Goal: Task Accomplishment & Management: Use online tool/utility

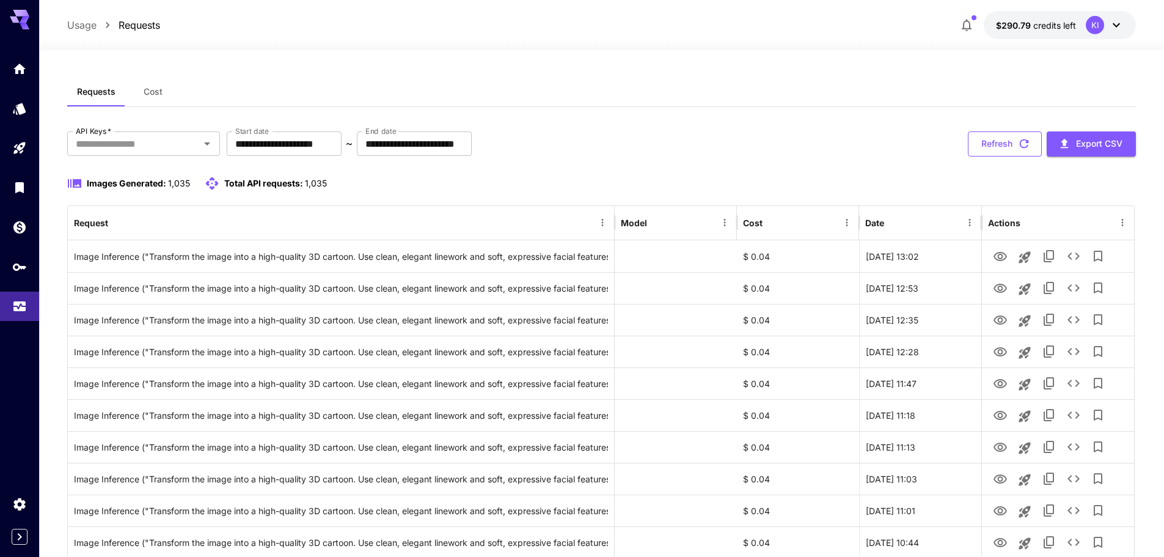
click at [996, 146] on button "Refresh" at bounding box center [1005, 143] width 74 height 25
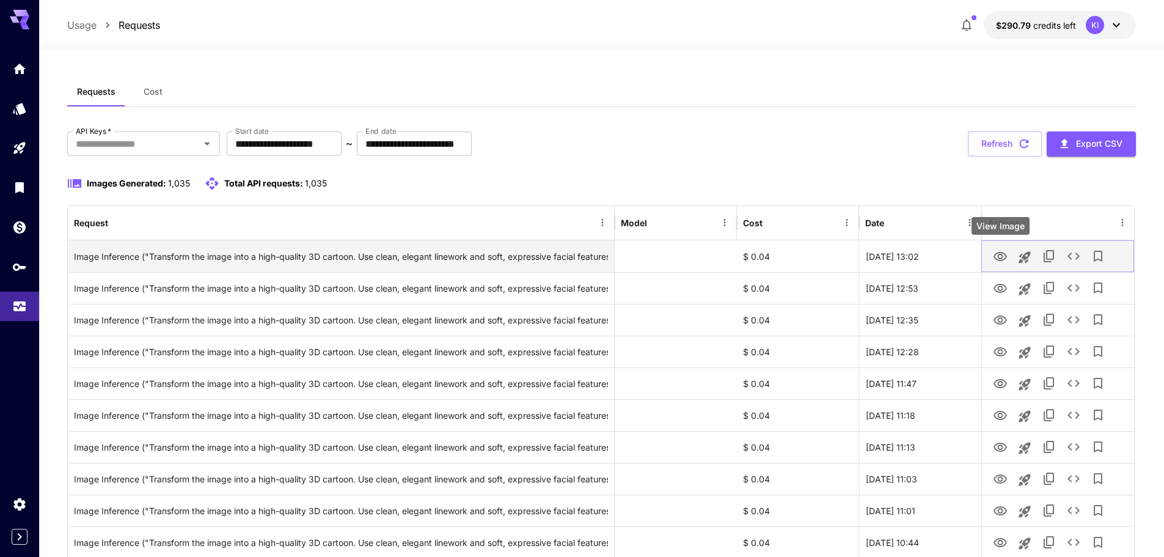
click at [999, 255] on icon "View Image" at bounding box center [999, 256] width 13 height 9
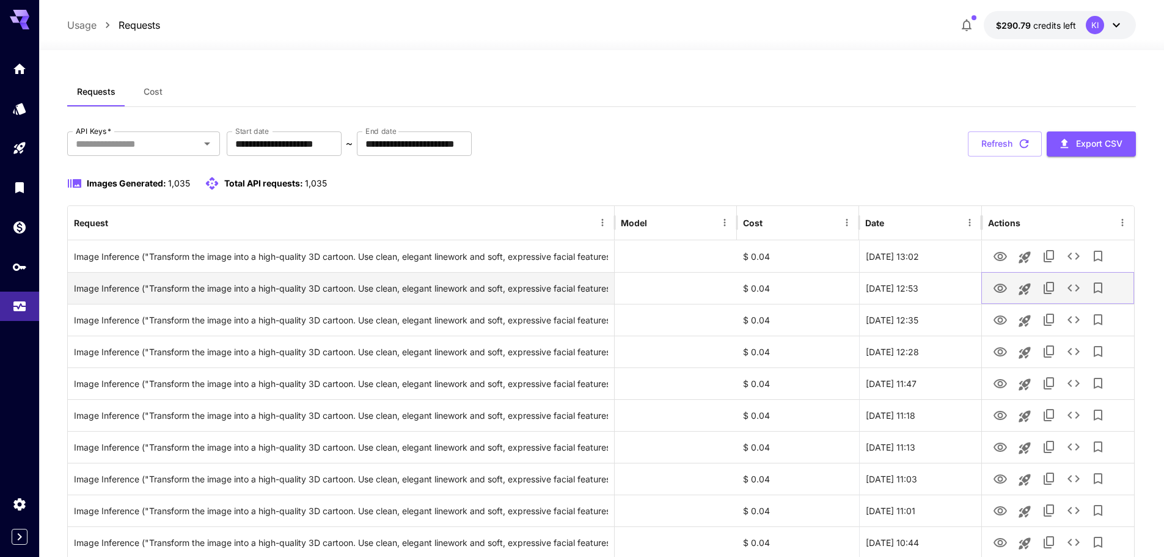
click at [1001, 287] on icon "View Image" at bounding box center [1000, 288] width 15 height 15
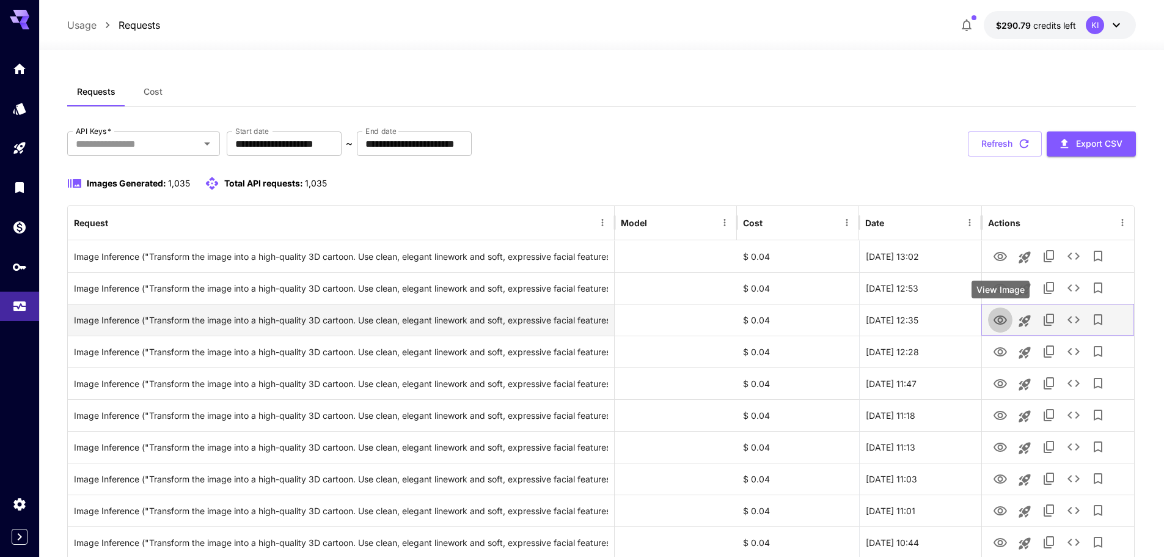
click at [995, 317] on icon "View Image" at bounding box center [1000, 320] width 15 height 15
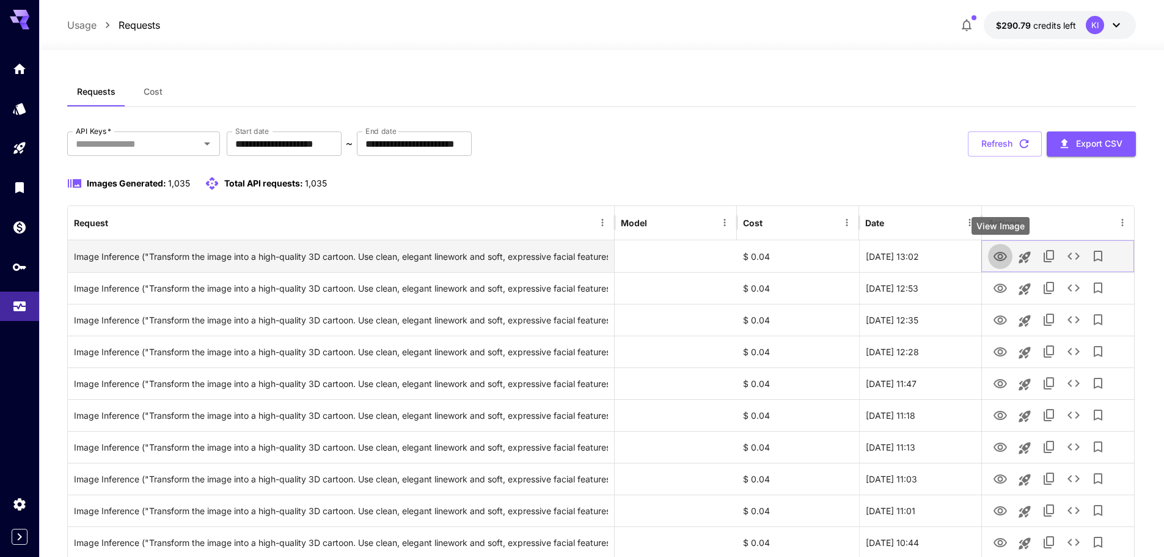
click at [996, 258] on icon "View Image" at bounding box center [999, 256] width 13 height 9
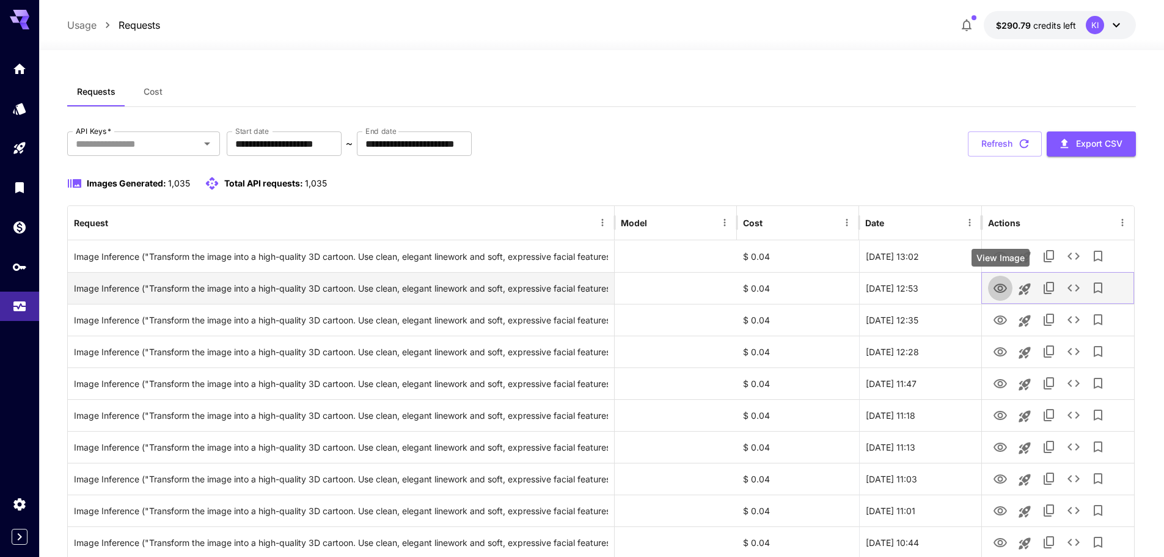
click at [1003, 285] on icon "View Image" at bounding box center [1000, 288] width 15 height 15
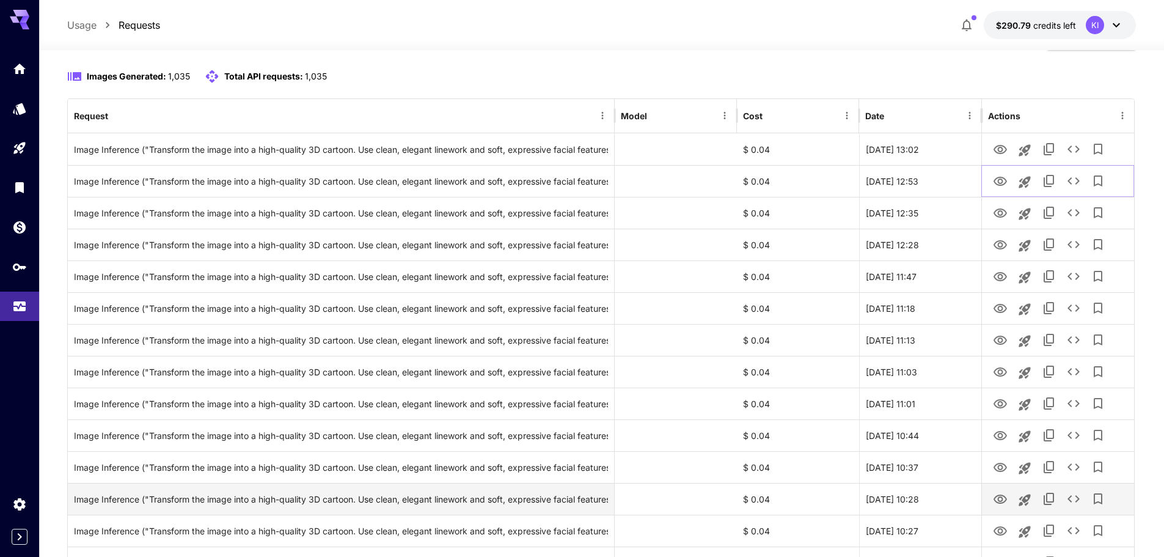
scroll to position [367, 0]
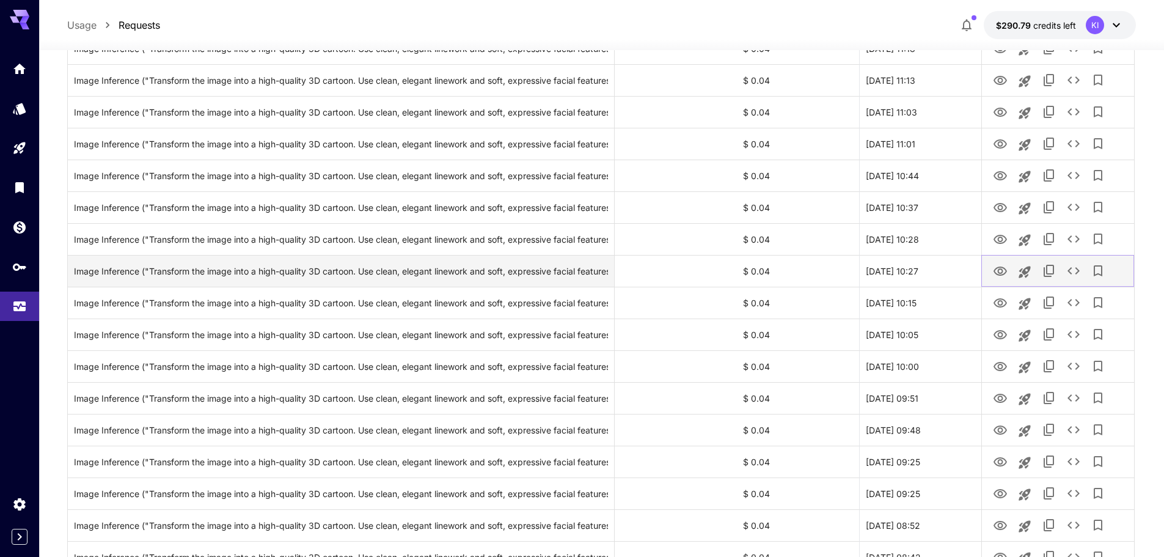
click at [999, 269] on icon "View Image" at bounding box center [999, 270] width 13 height 9
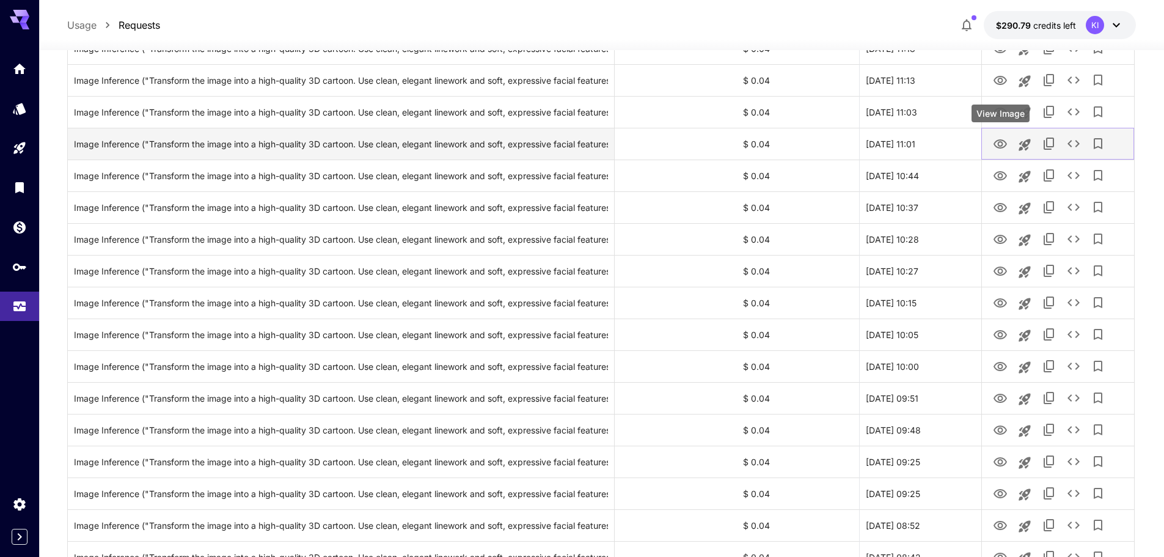
click at [1001, 141] on icon "View Image" at bounding box center [1000, 144] width 15 height 15
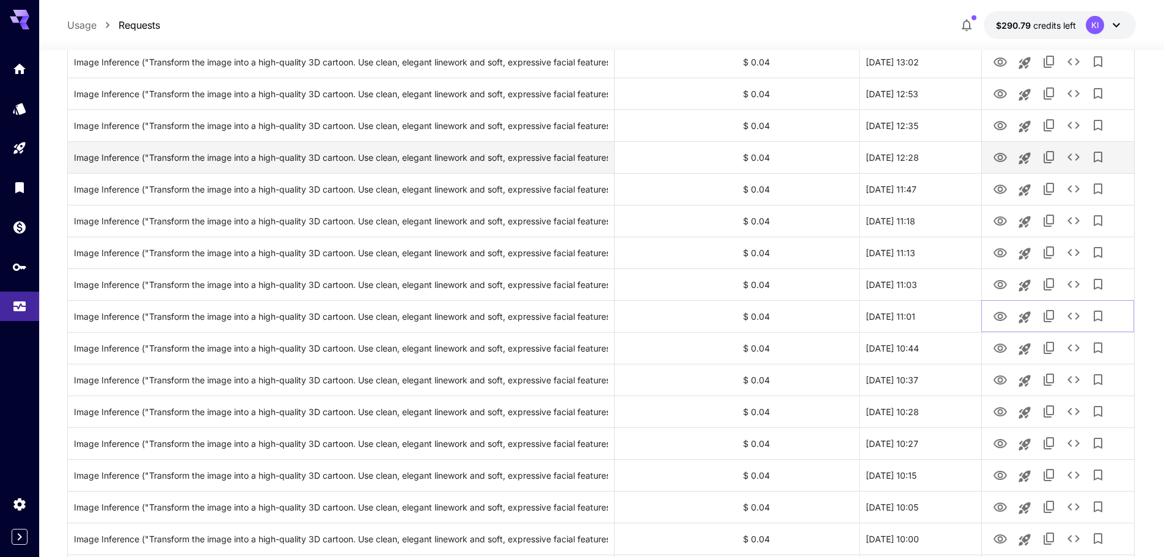
scroll to position [183, 0]
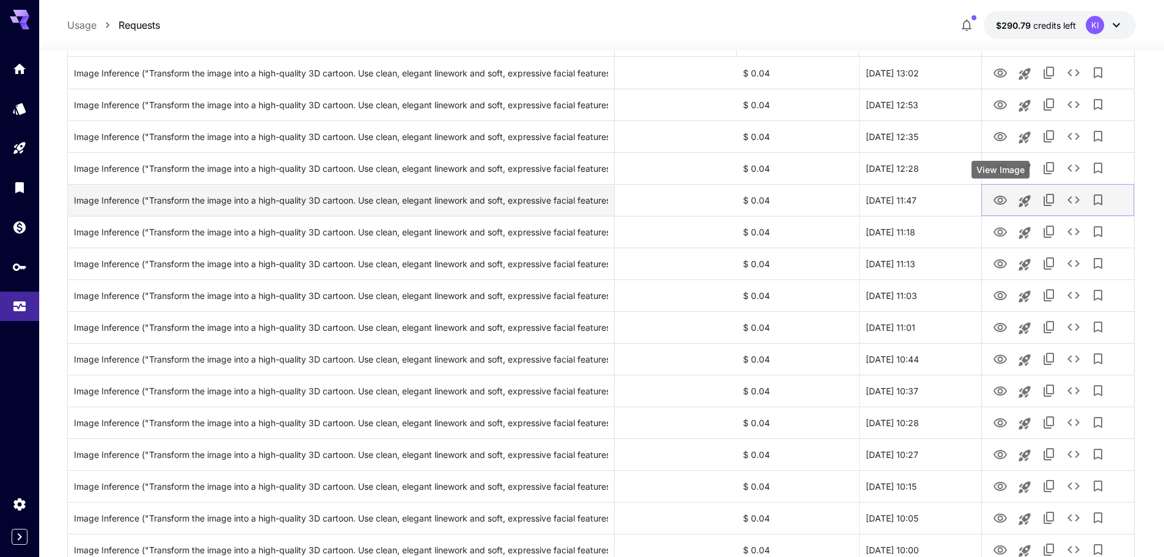
click at [1004, 200] on icon "View Image" at bounding box center [1000, 200] width 15 height 15
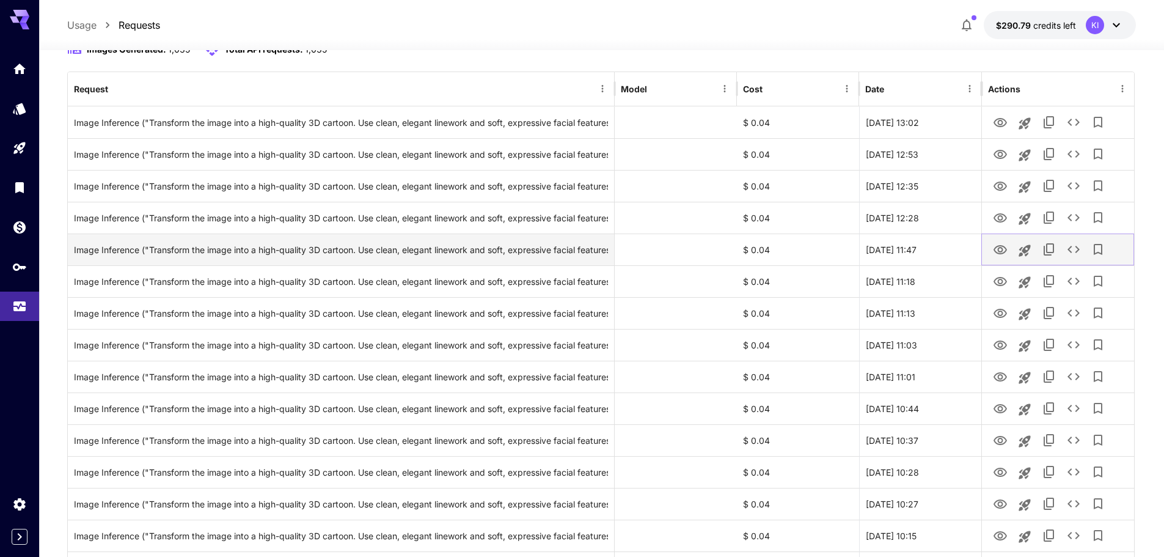
scroll to position [61, 0]
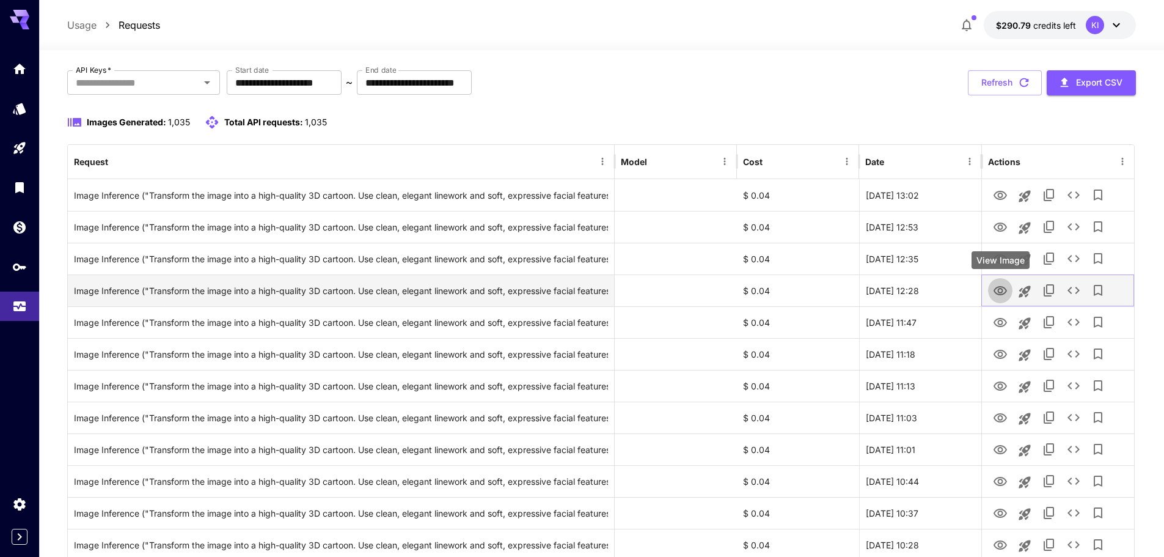
click at [1007, 290] on icon "View Image" at bounding box center [1000, 290] width 15 height 15
